Goal: Check status: Check status

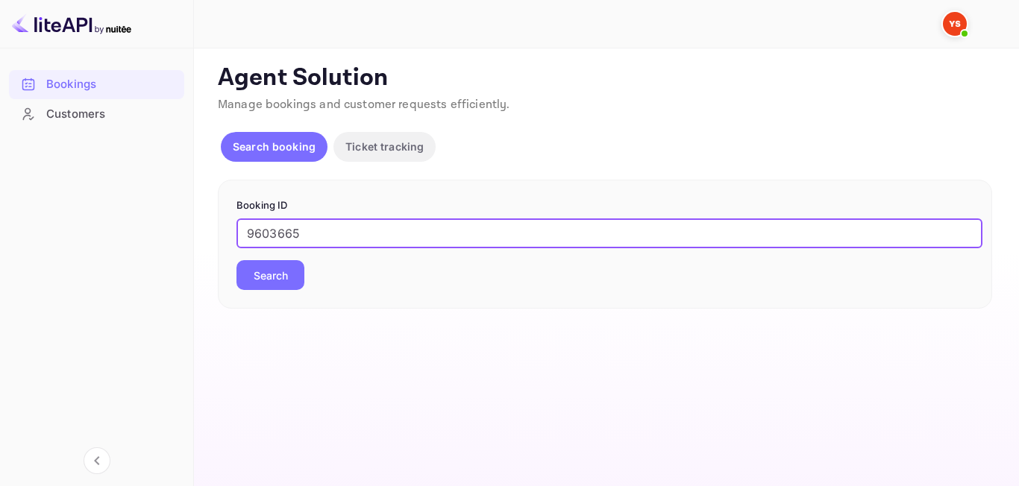
type input "9603665"
click at [268, 282] on button "Search" at bounding box center [270, 275] width 68 height 30
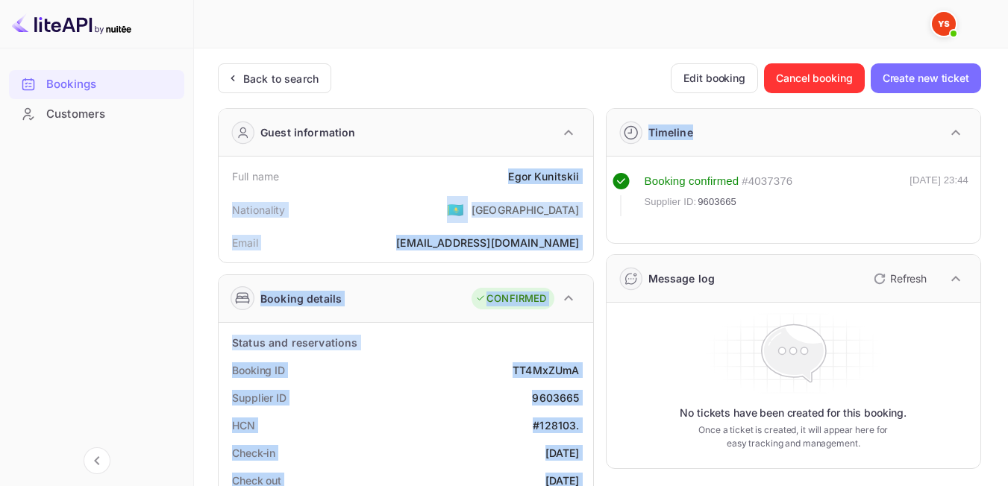
drag, startPoint x: 499, startPoint y: 169, endPoint x: 610, endPoint y: 172, distance: 111.2
click at [557, 169] on div "[PERSON_NAME]" at bounding box center [543, 177] width 71 height 16
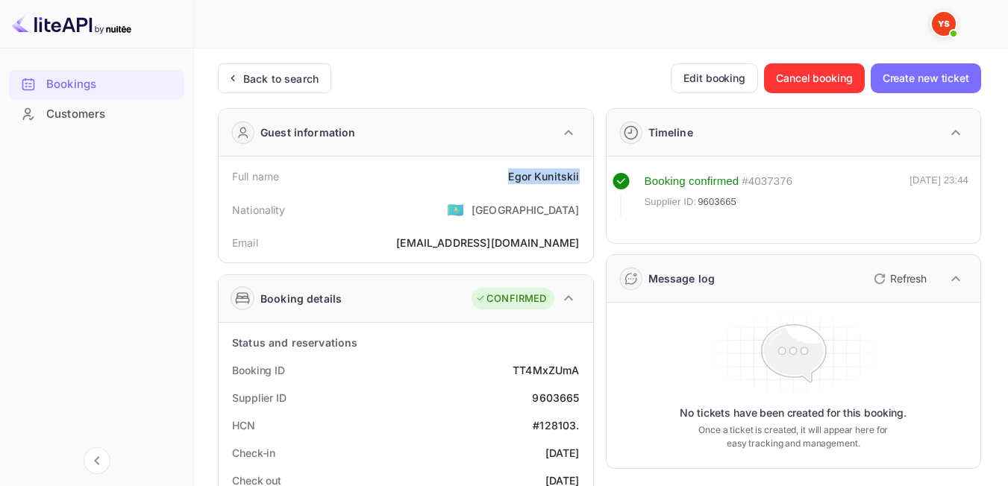
drag, startPoint x: 502, startPoint y: 180, endPoint x: 580, endPoint y: 175, distance: 78.5
click at [580, 175] on div "Full name [PERSON_NAME]" at bounding box center [406, 177] width 363 height 28
click at [430, 226] on div "Nationality 🇰🇿 [DEMOGRAPHIC_DATA]" at bounding box center [406, 209] width 363 height 39
click at [294, 73] on div "Back to search" at bounding box center [280, 79] width 75 height 16
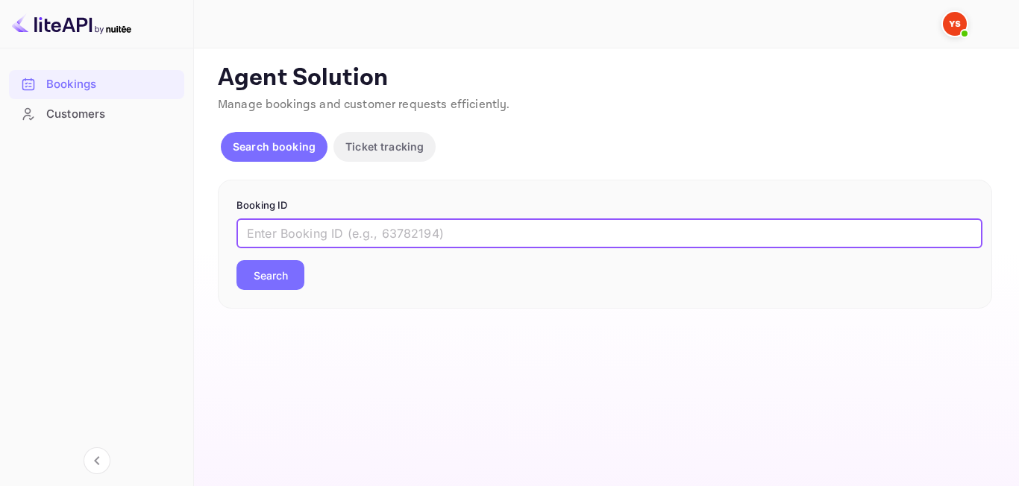
paste input "9613746"
type input "9613746"
click at [283, 275] on button "Search" at bounding box center [270, 275] width 68 height 30
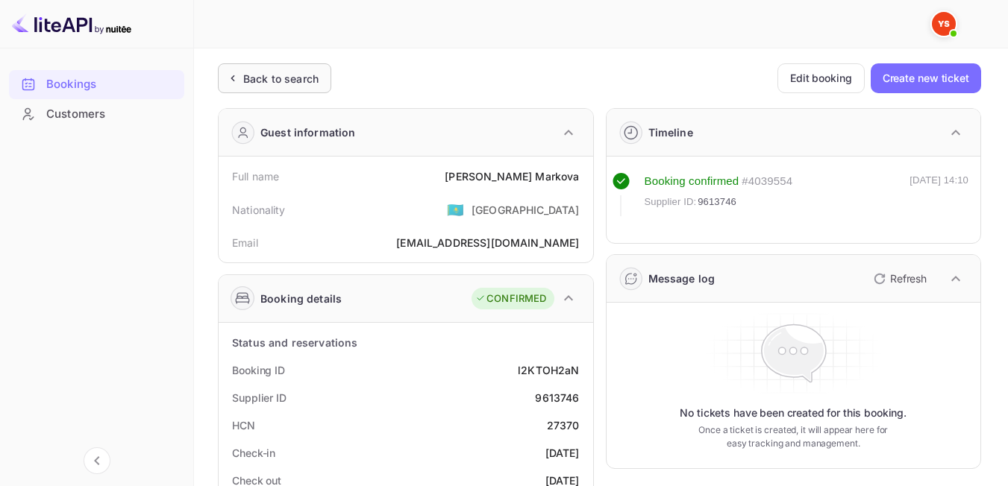
click at [236, 72] on icon at bounding box center [233, 78] width 16 height 15
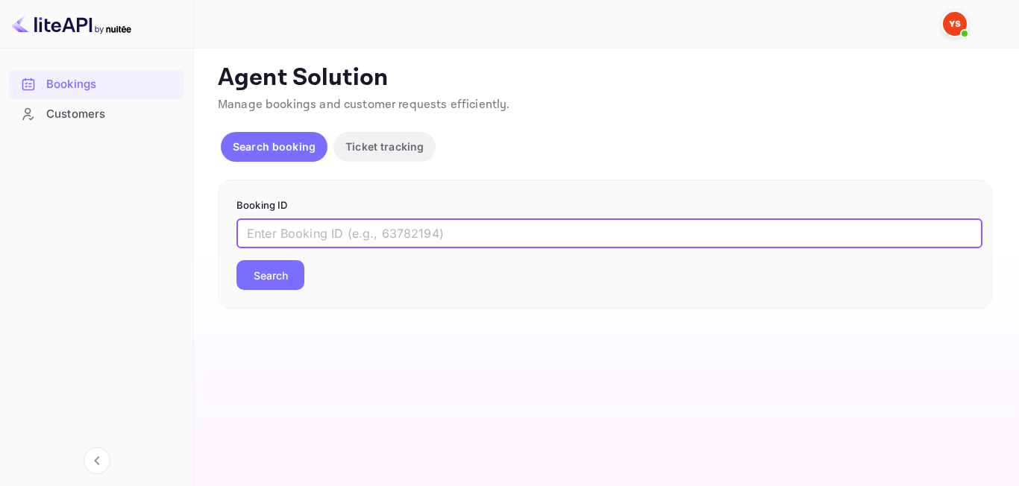
paste input "9513402"
type input "9513402"
click at [292, 261] on button "Search" at bounding box center [270, 275] width 68 height 30
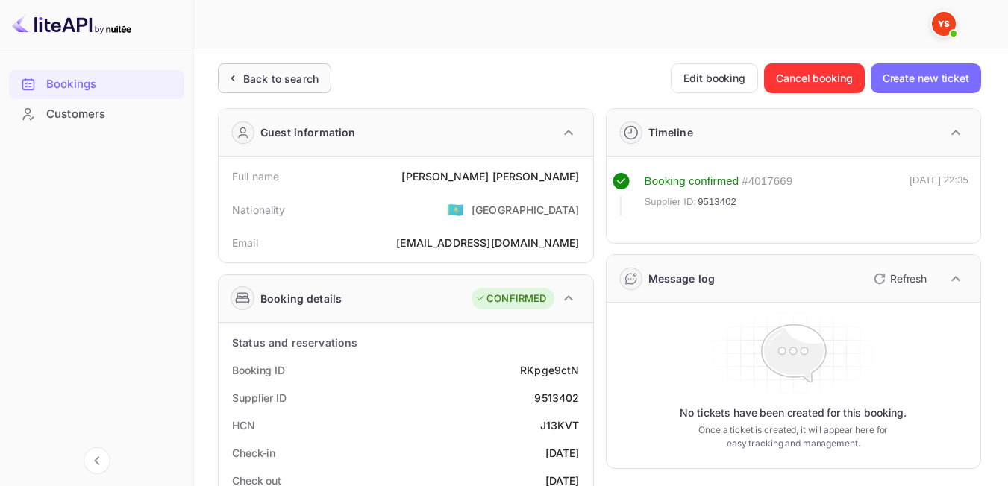
click at [299, 87] on div "Back to search" at bounding box center [274, 78] width 113 height 30
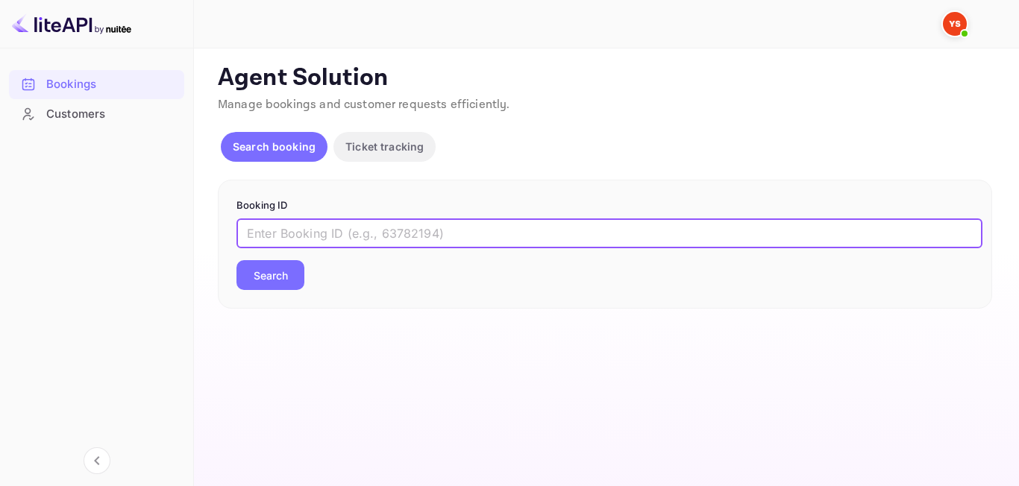
paste input "8271876"
type input "8271876"
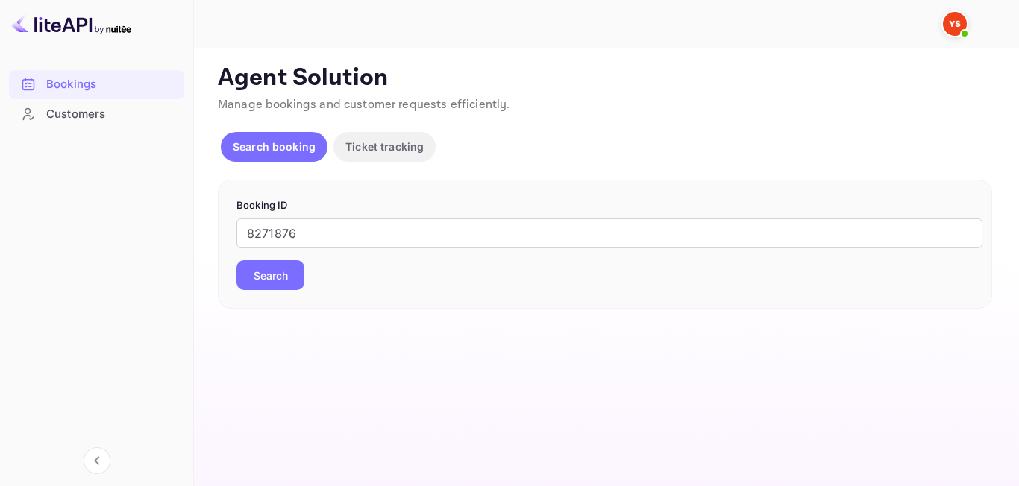
click at [266, 285] on button "Search" at bounding box center [270, 275] width 68 height 30
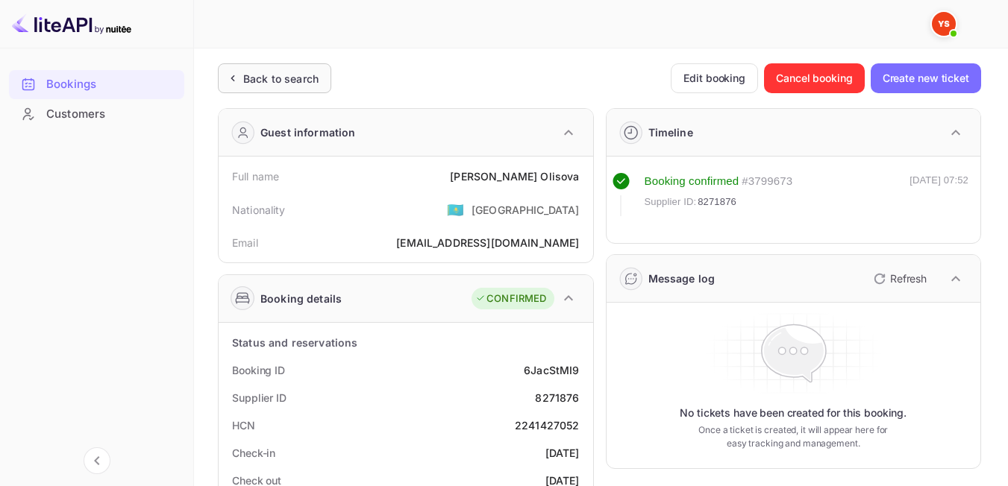
click at [292, 81] on div "Back to search" at bounding box center [280, 79] width 75 height 16
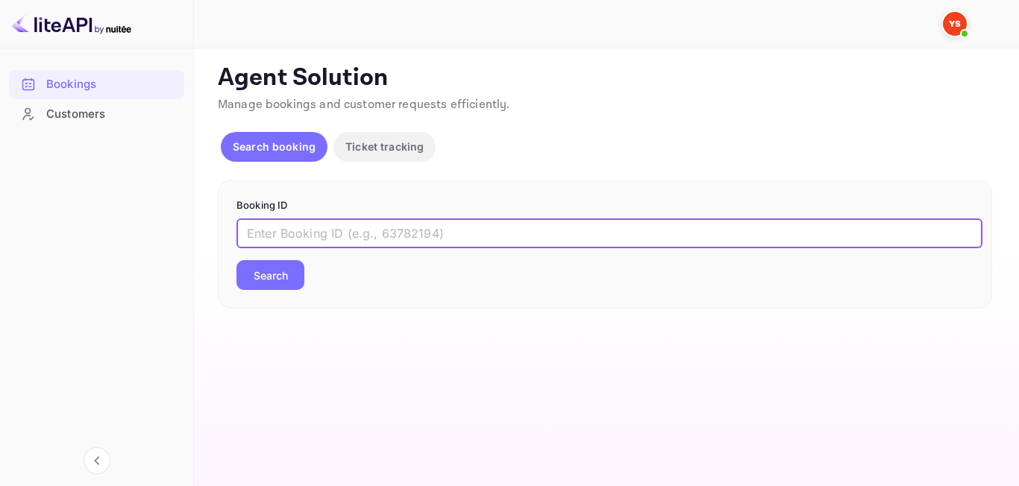
paste input "9272218"
type input "9272218"
click at [245, 275] on button "Search" at bounding box center [270, 275] width 68 height 30
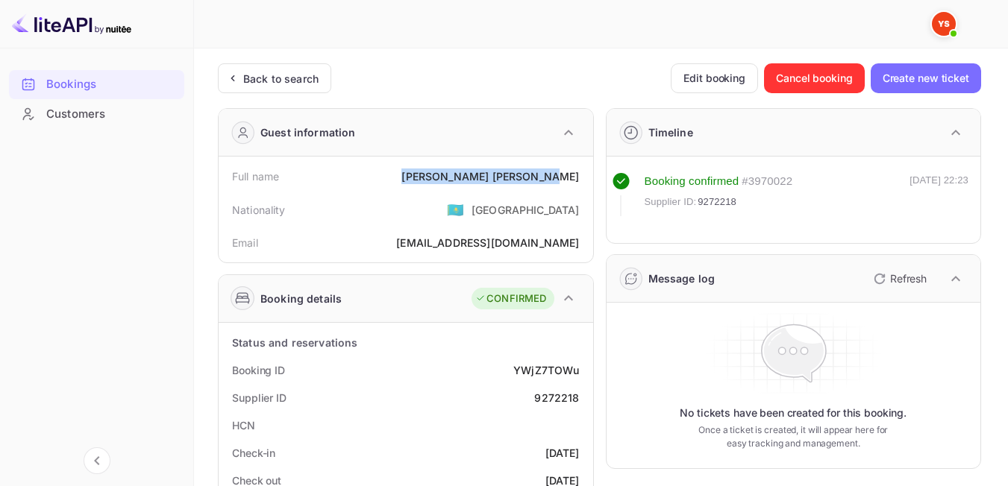
drag, startPoint x: 453, startPoint y: 188, endPoint x: 580, endPoint y: 178, distance: 128.0
click at [580, 178] on div "Full name [PERSON_NAME]" at bounding box center [406, 177] width 363 height 28
drag, startPoint x: 477, startPoint y: 199, endPoint x: 430, endPoint y: 101, distance: 109.4
click at [477, 199] on div "Nationality 🇰🇿 [DEMOGRAPHIC_DATA]" at bounding box center [406, 209] width 363 height 39
click at [276, 76] on div "Back to search" at bounding box center [280, 79] width 75 height 16
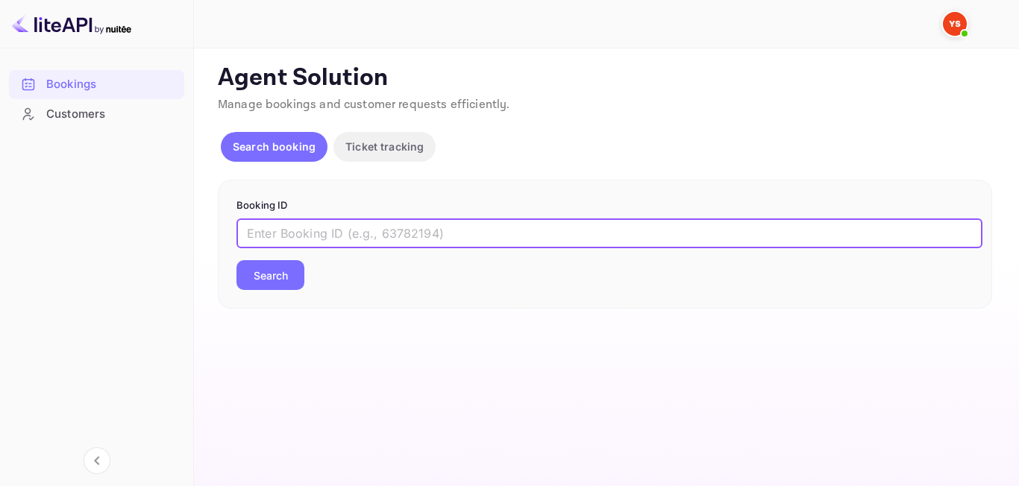
paste input "9433106"
type input "9433106"
click at [289, 287] on button "Search" at bounding box center [270, 275] width 68 height 30
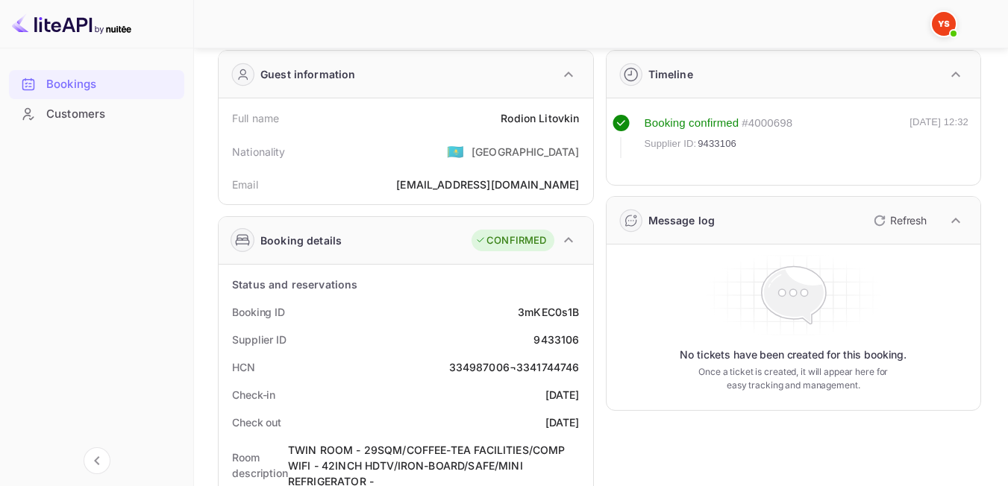
scroll to position [48, 0]
